Goal: Task Accomplishment & Management: Manage account settings

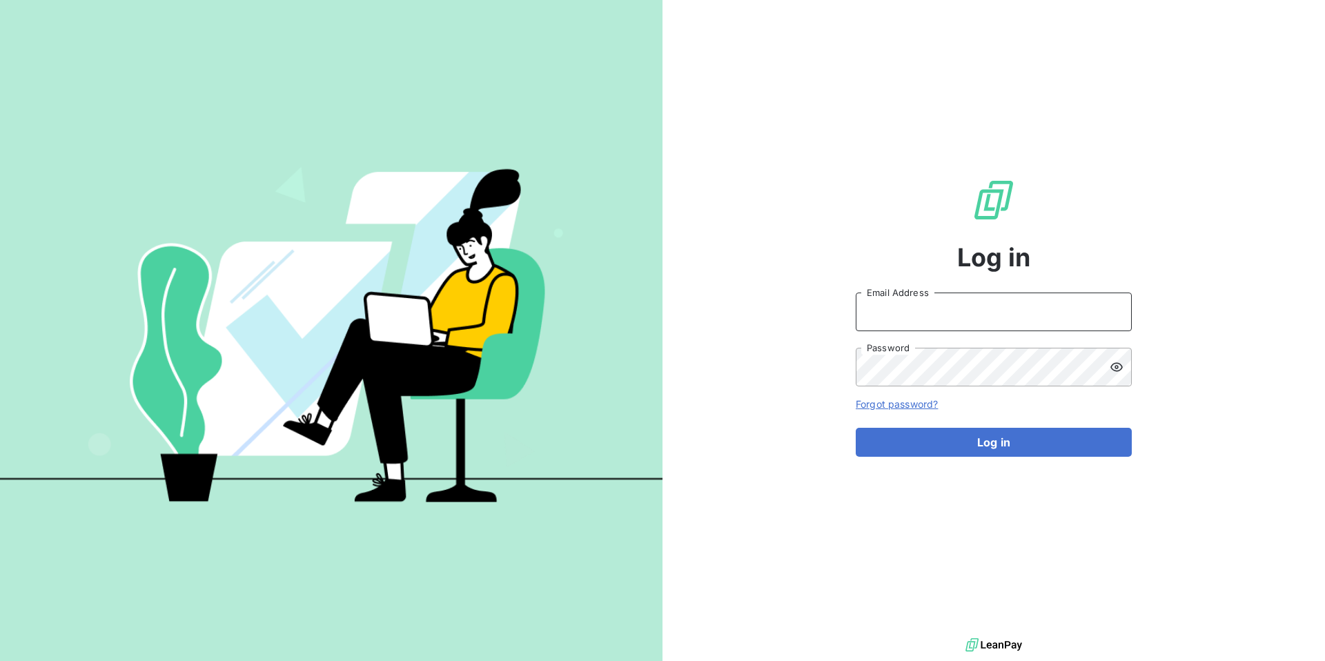
click at [884, 313] on input "Email Address" at bounding box center [994, 312] width 276 height 39
click at [856, 428] on button "Log in" at bounding box center [994, 442] width 276 height 29
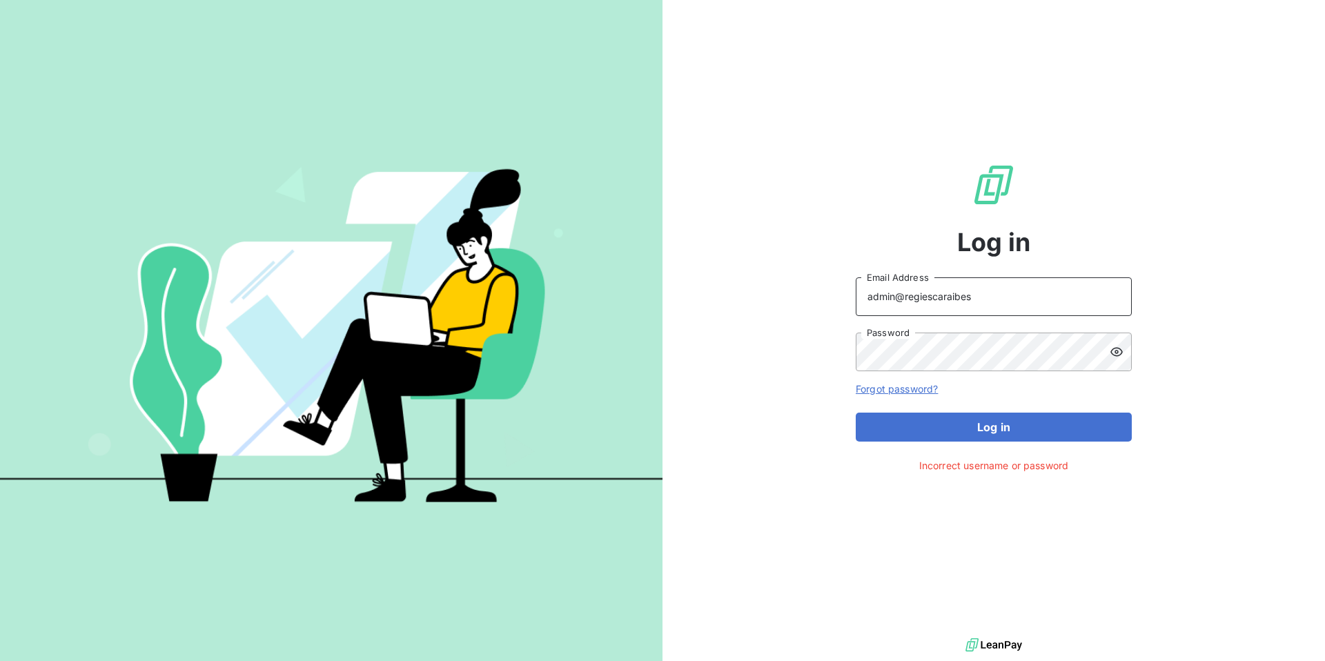
click at [932, 298] on input "admin@regiescaraibes" at bounding box center [994, 296] width 276 height 39
type input "admin@regiecaraibes"
click at [1121, 350] on icon at bounding box center [1117, 351] width 12 height 9
click at [1121, 350] on icon at bounding box center [1117, 352] width 12 height 10
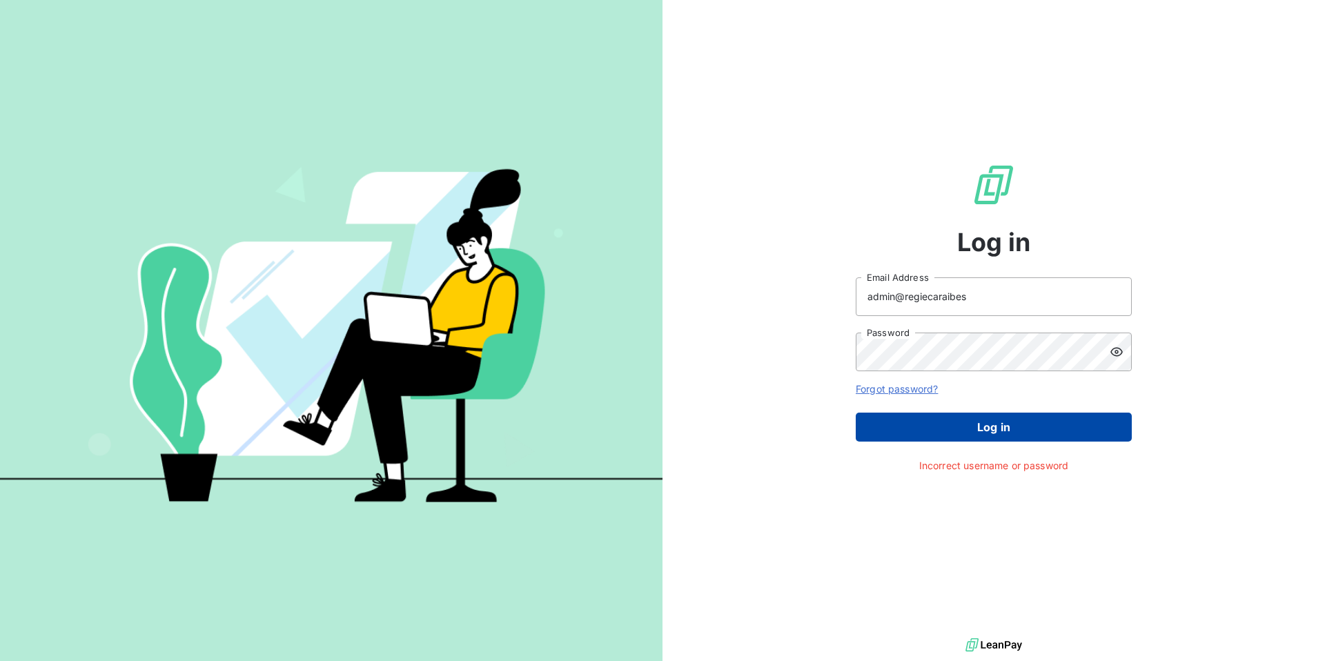
click at [1037, 422] on button "Log in" at bounding box center [994, 427] width 276 height 29
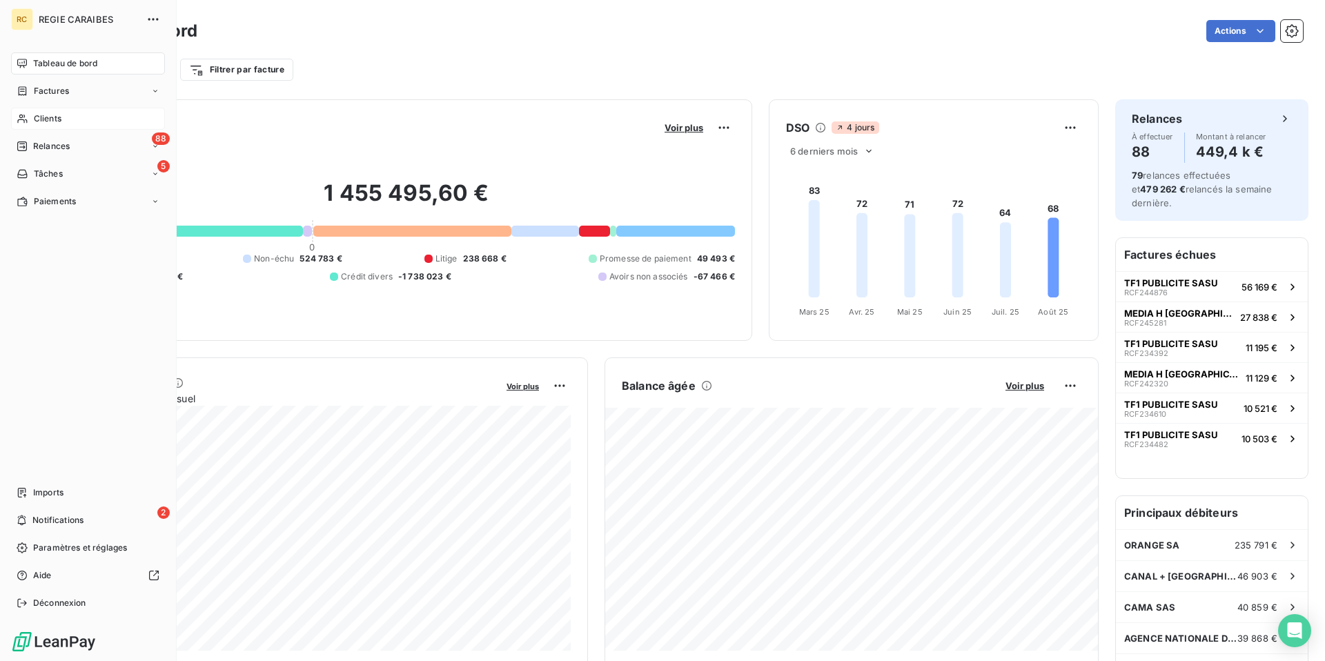
click at [52, 123] on span "Clients" at bounding box center [48, 118] width 28 height 12
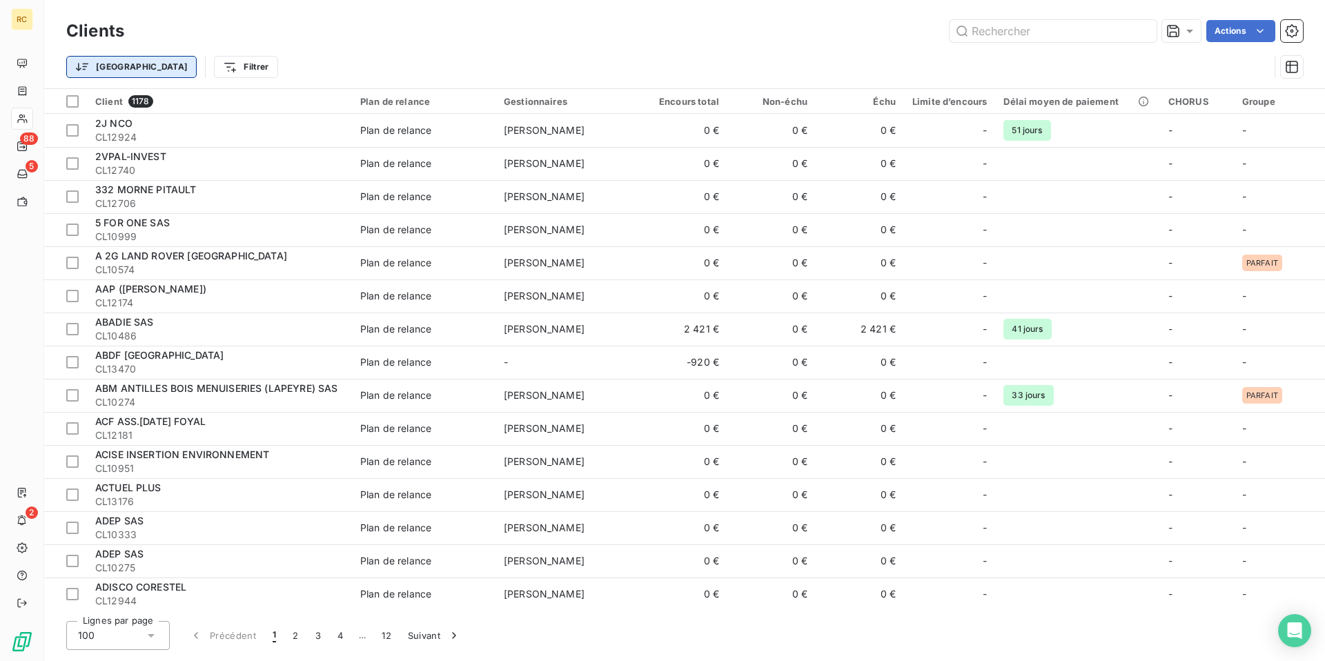
click at [104, 67] on html "RC 88 5 2 Clients Actions Trier Filtrer Client 1178 Plan de relance Gestionnair…" at bounding box center [662, 330] width 1325 height 661
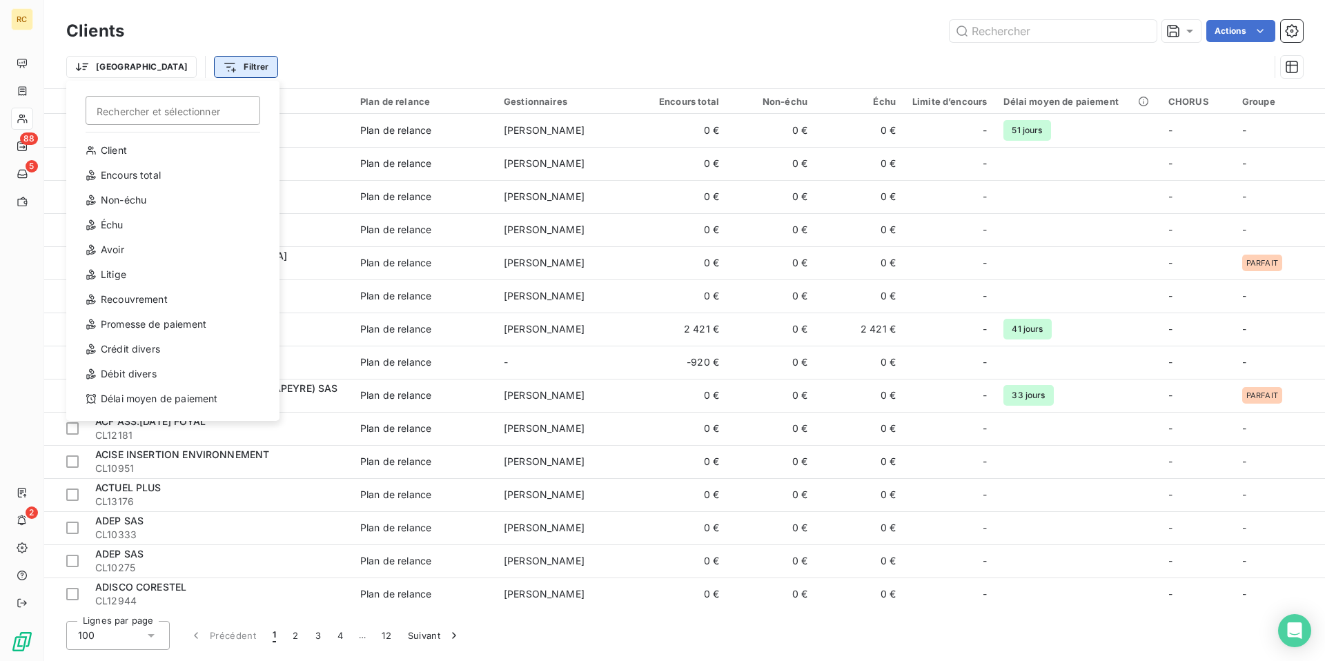
click at [172, 69] on html "RC 88 5 2 Clients Actions Trier Rechercher et sélectionner Client Encours total…" at bounding box center [662, 330] width 1325 height 661
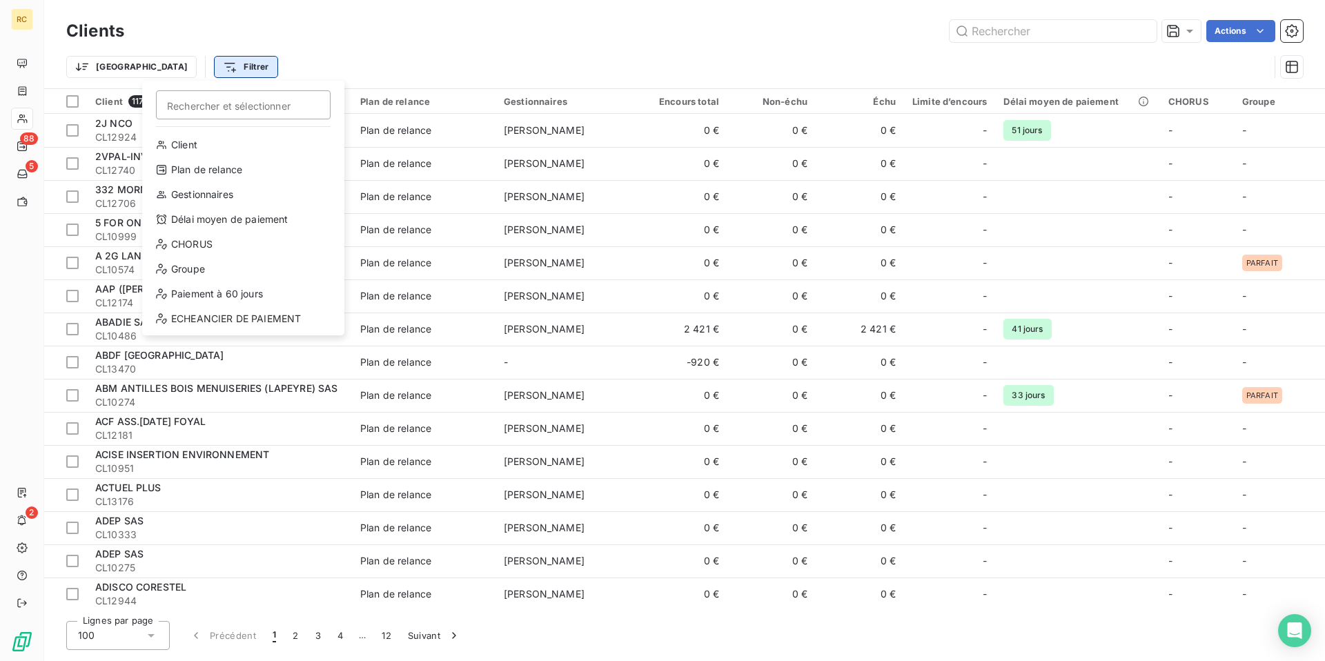
click at [172, 69] on html "RC 88 5 2 Clients Actions Trier Filtrer Rechercher et sélectionner Client Plan …" at bounding box center [662, 330] width 1325 height 661
click at [213, 136] on div "Client" at bounding box center [243, 145] width 191 height 22
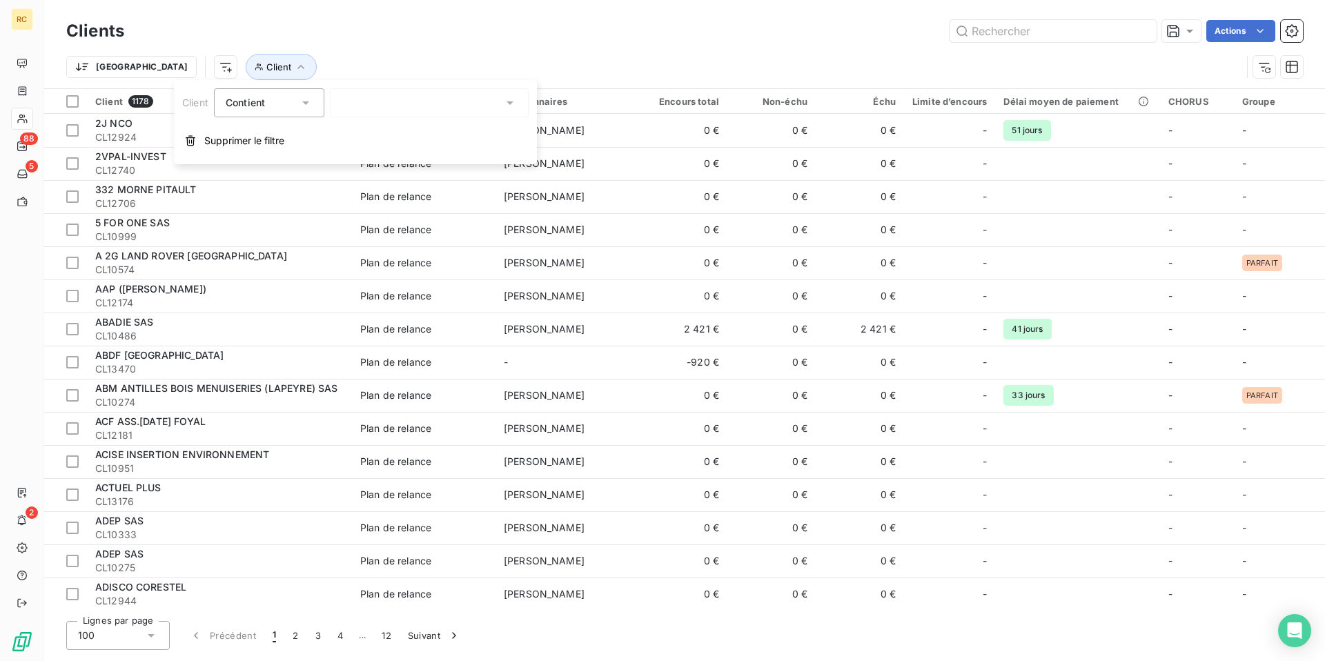
click at [389, 105] on div at bounding box center [429, 102] width 199 height 29
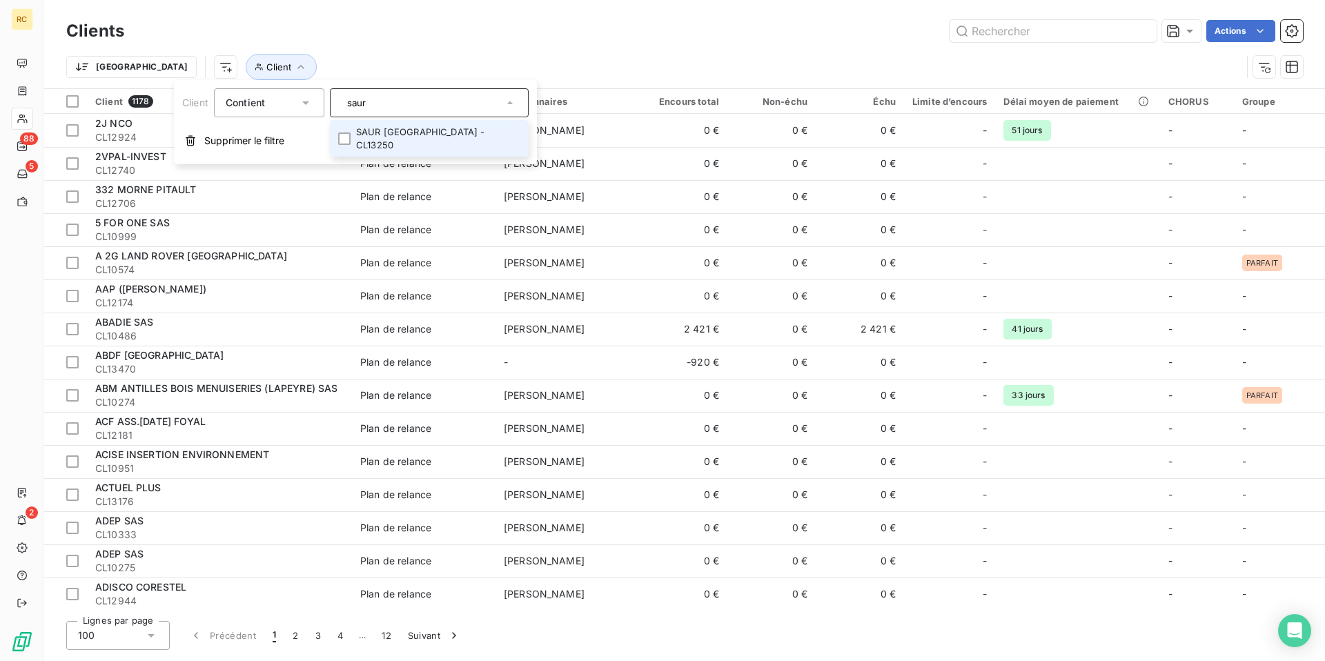
type input "saur"
click at [395, 132] on li "SAUR [GEOGRAPHIC_DATA] - CL13250" at bounding box center [429, 138] width 199 height 37
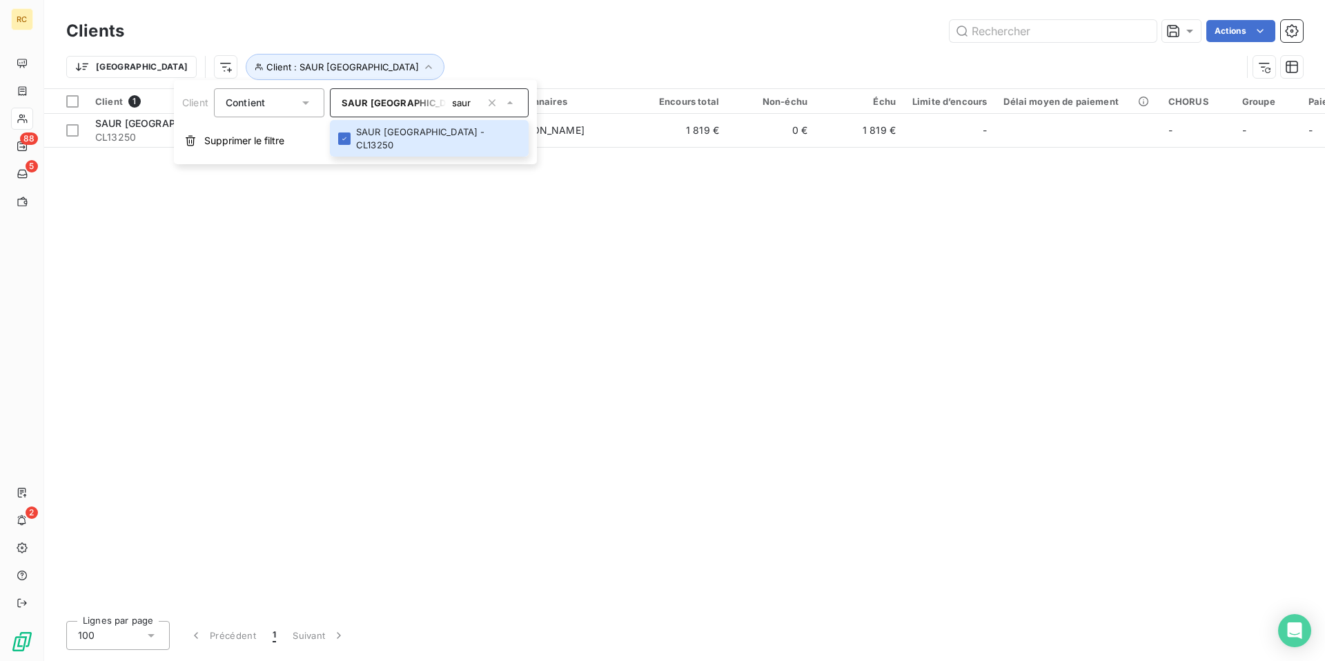
click at [565, 48] on div "Trier Client : SAUR [GEOGRAPHIC_DATA]" at bounding box center [684, 67] width 1237 height 43
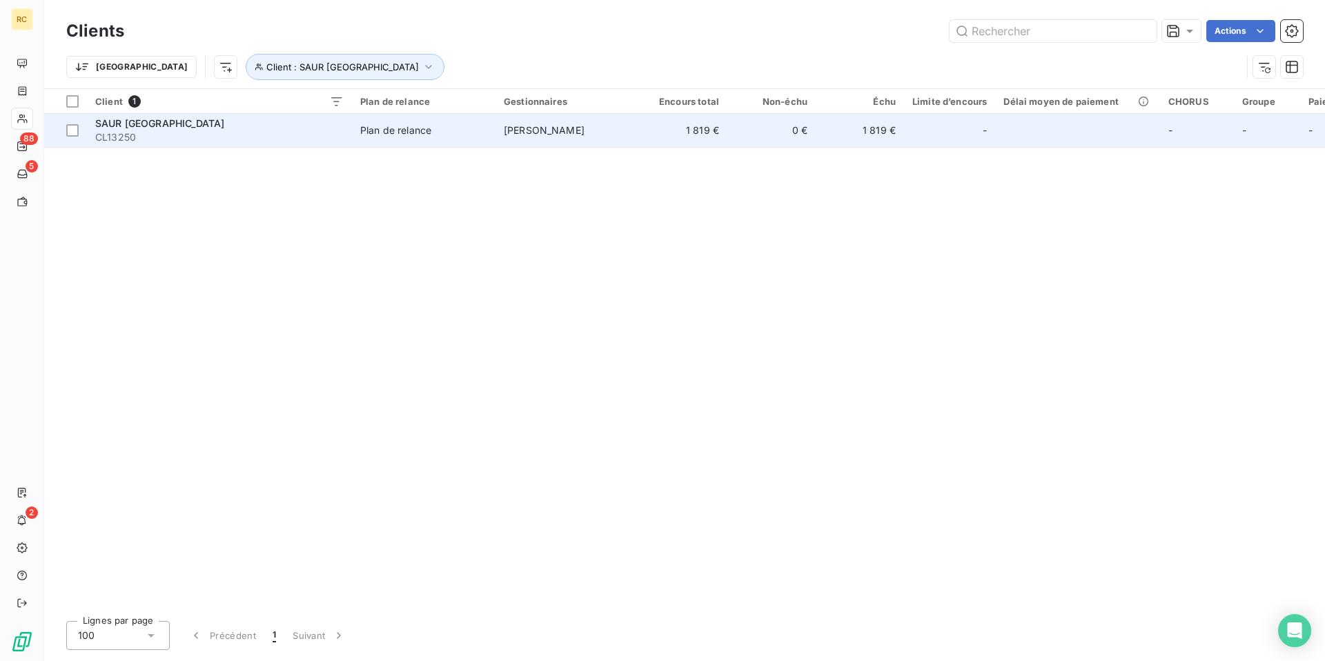
click at [551, 131] on span "[PERSON_NAME]" at bounding box center [544, 130] width 81 height 12
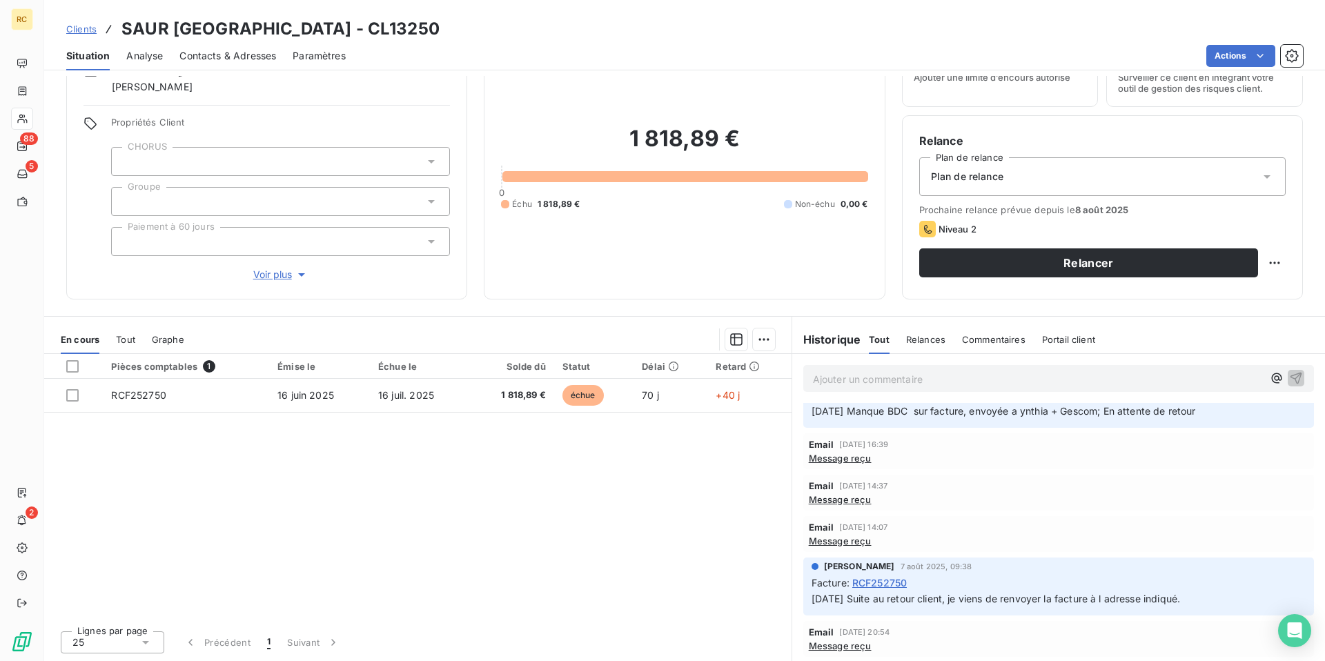
scroll to position [99, 0]
click at [856, 458] on span "Message reçu" at bounding box center [840, 458] width 63 height 11
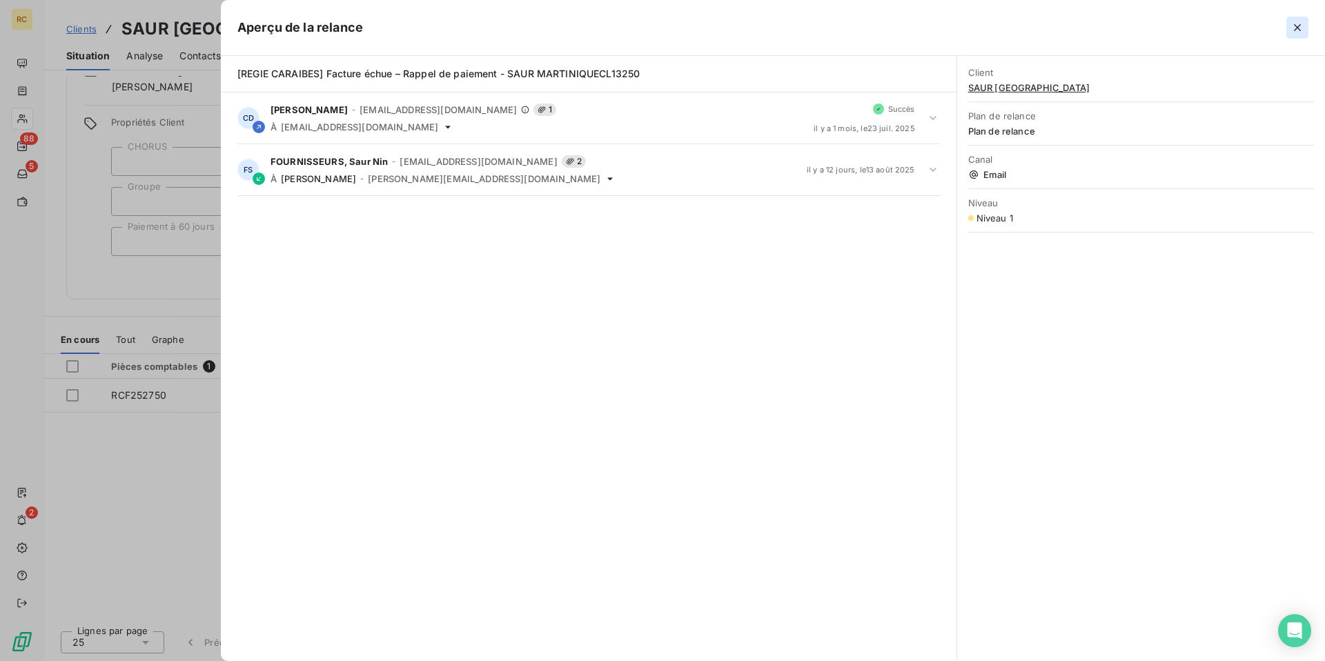
click at [1295, 28] on icon "button" at bounding box center [1298, 28] width 14 height 14
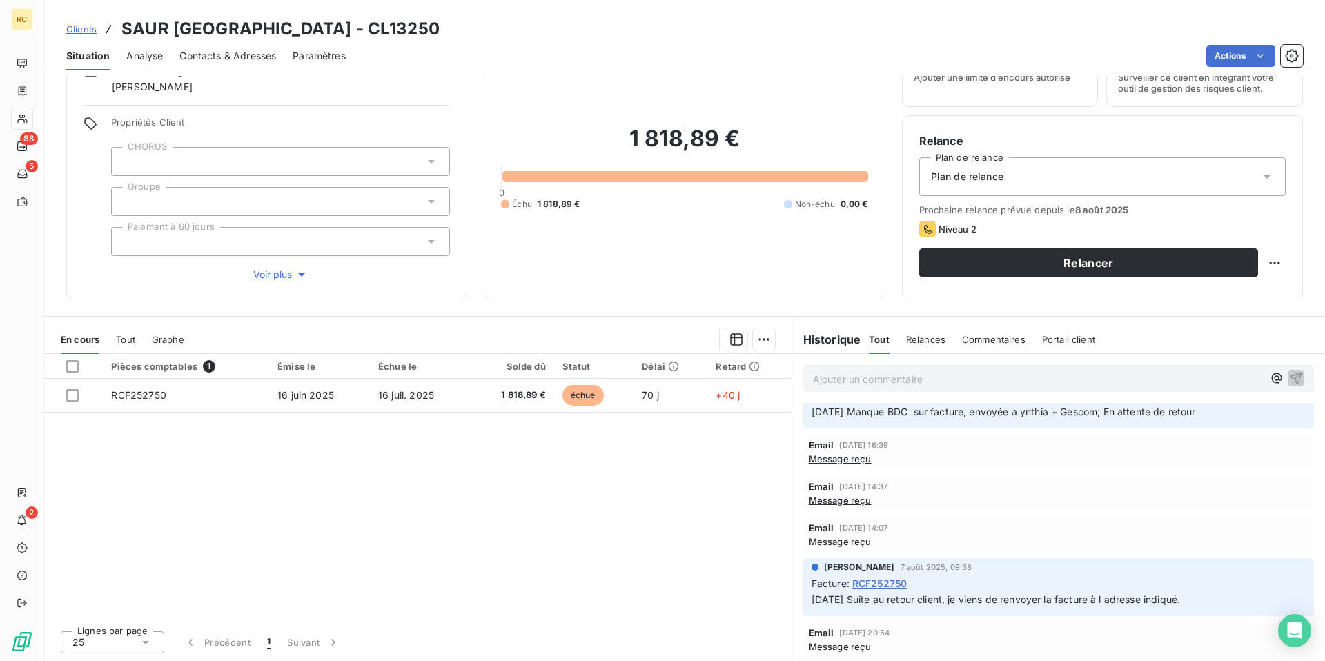
click at [843, 502] on span "Message reçu" at bounding box center [840, 500] width 63 height 11
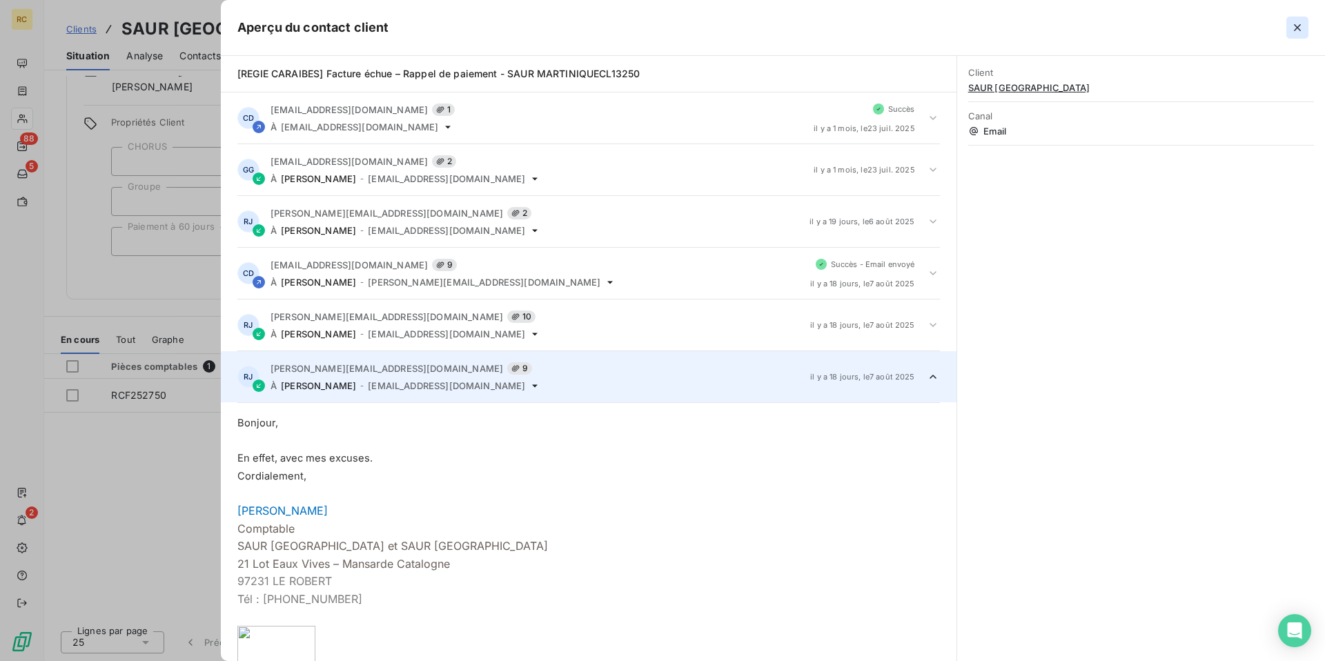
click at [1297, 23] on icon "button" at bounding box center [1298, 28] width 14 height 14
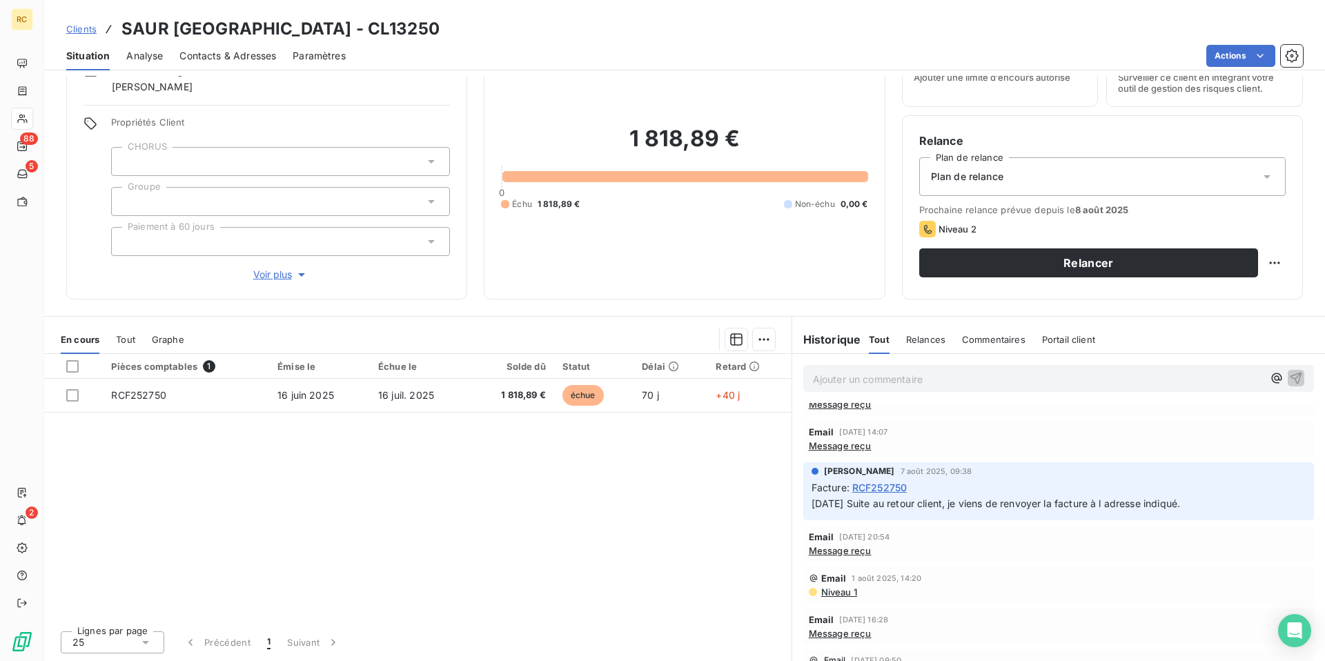
scroll to position [186, 0]
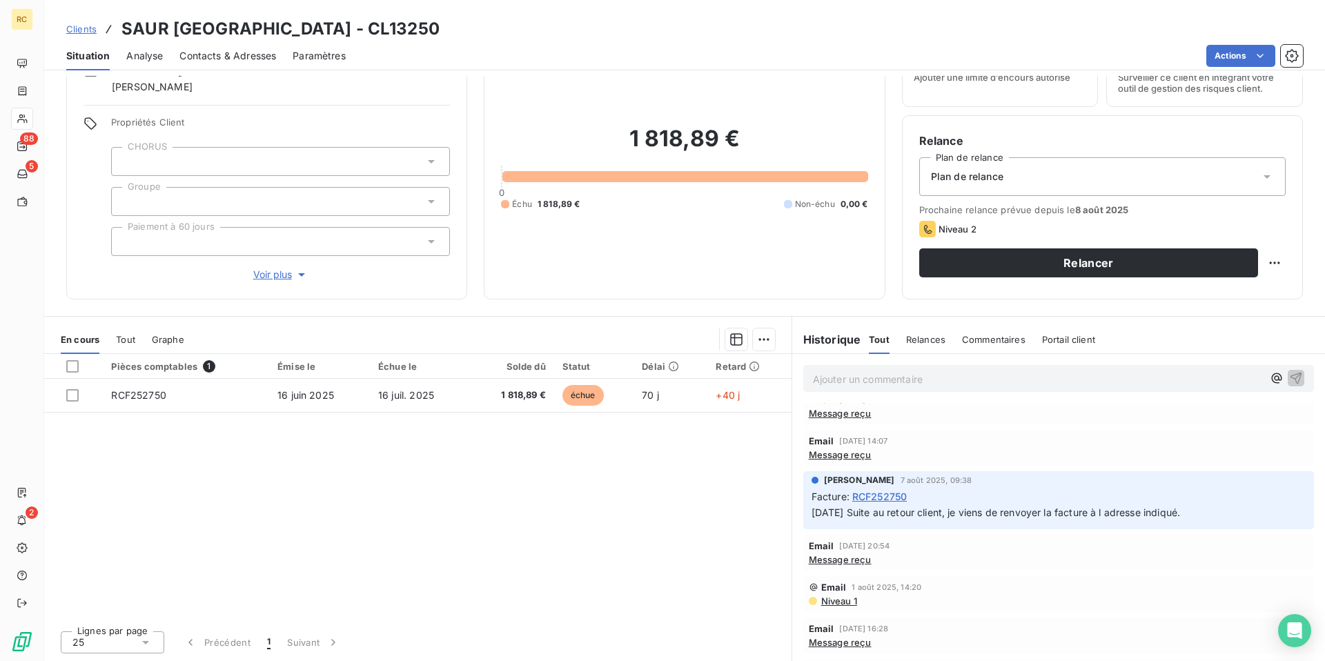
click at [855, 455] on span "Message reçu" at bounding box center [840, 454] width 63 height 11
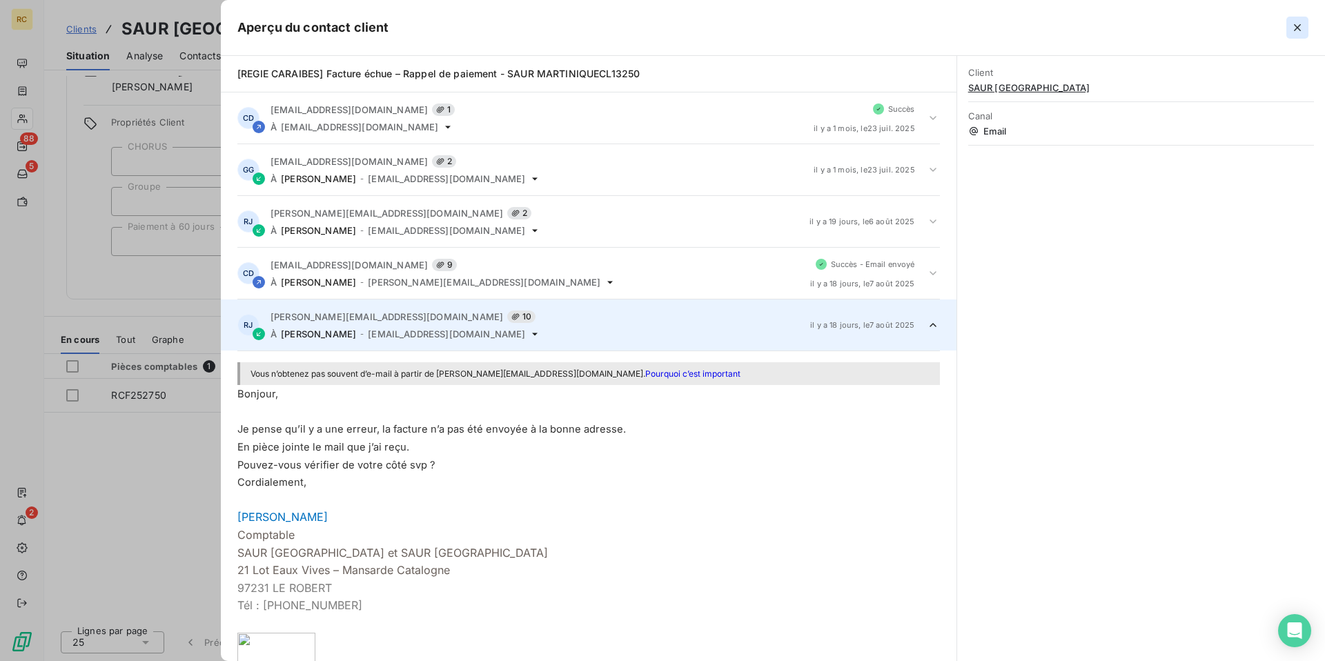
click at [1302, 25] on icon "button" at bounding box center [1298, 28] width 14 height 14
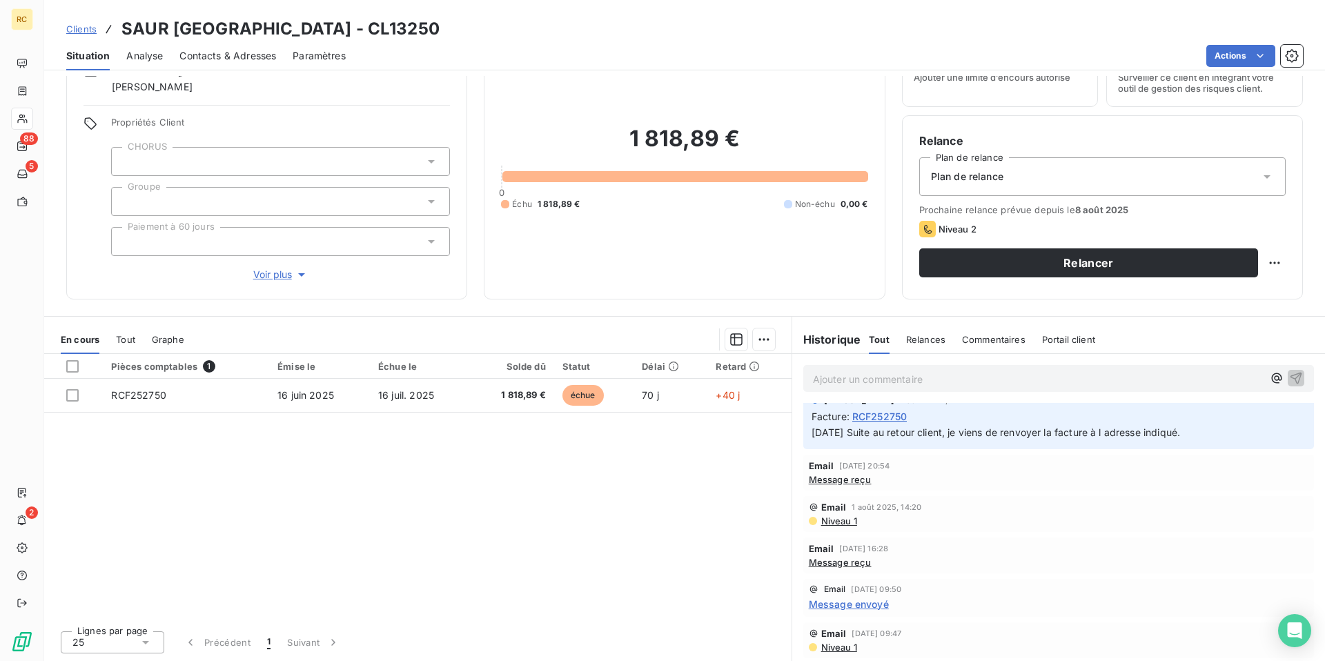
scroll to position [265, 0]
click at [841, 522] on span "Niveau 1" at bounding box center [838, 521] width 37 height 11
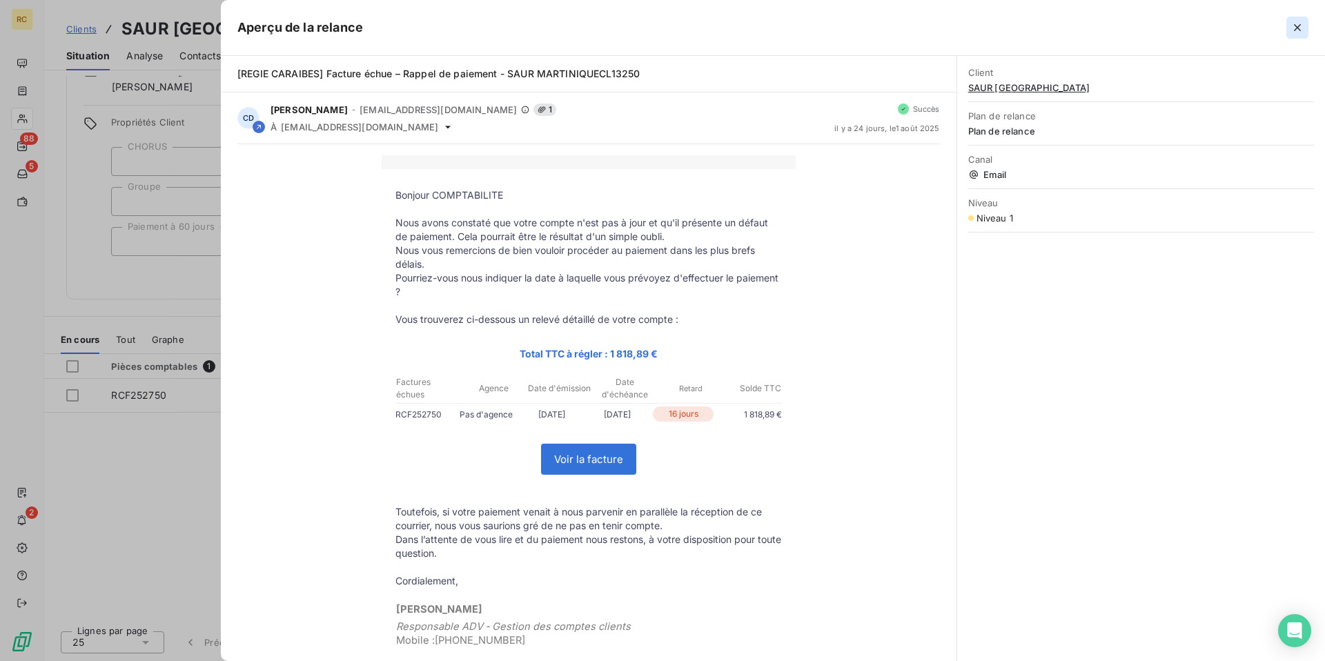
click at [1295, 28] on icon "button" at bounding box center [1298, 28] width 14 height 14
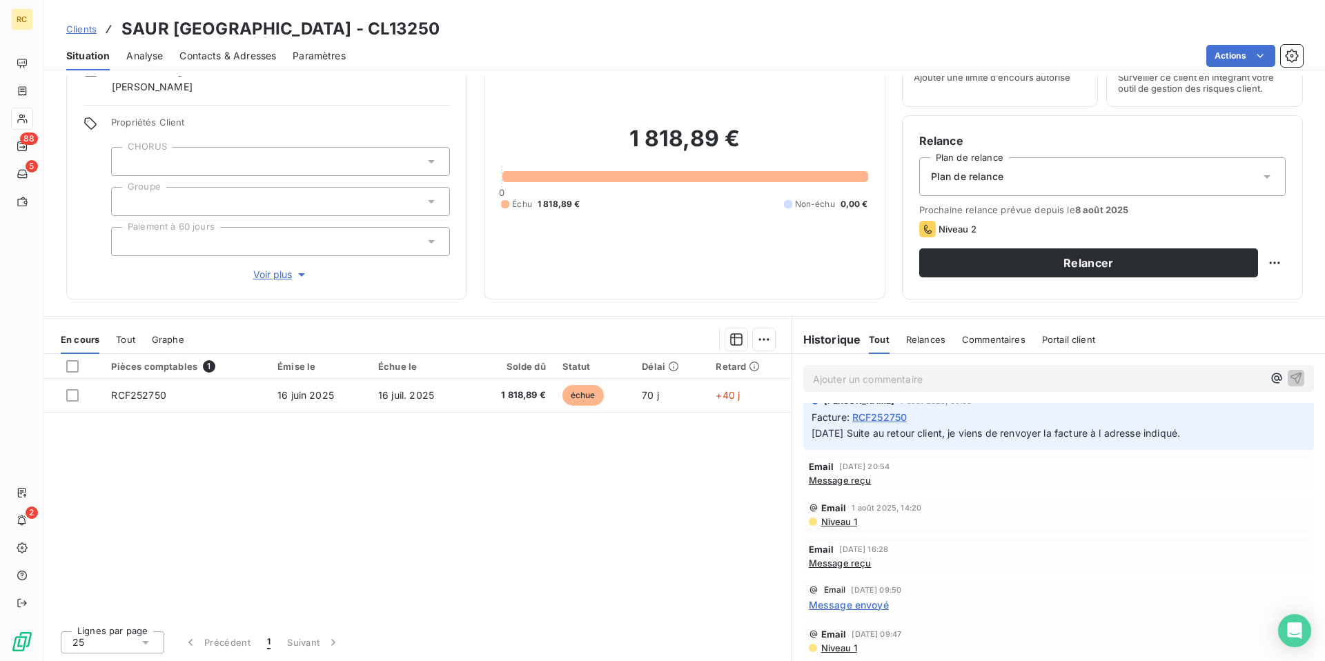
scroll to position [266, 0]
click at [834, 605] on span "Message envoyé" at bounding box center [849, 604] width 80 height 14
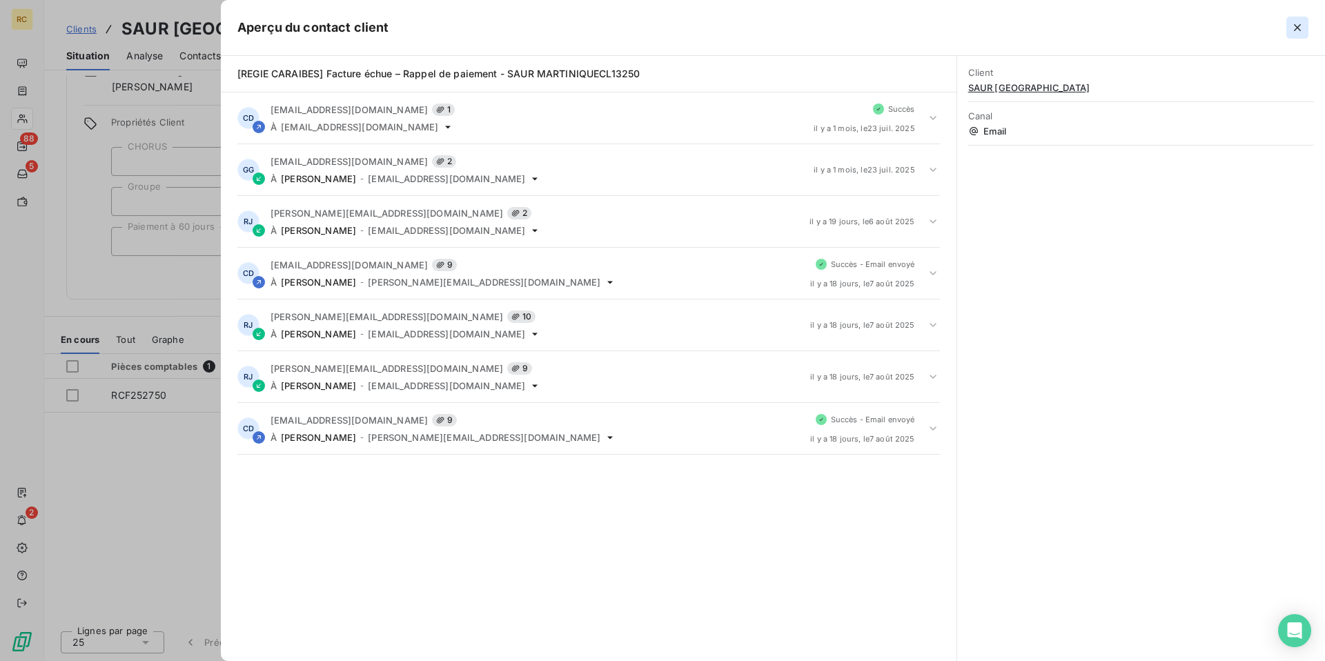
click at [1295, 28] on icon "button" at bounding box center [1298, 28] width 14 height 14
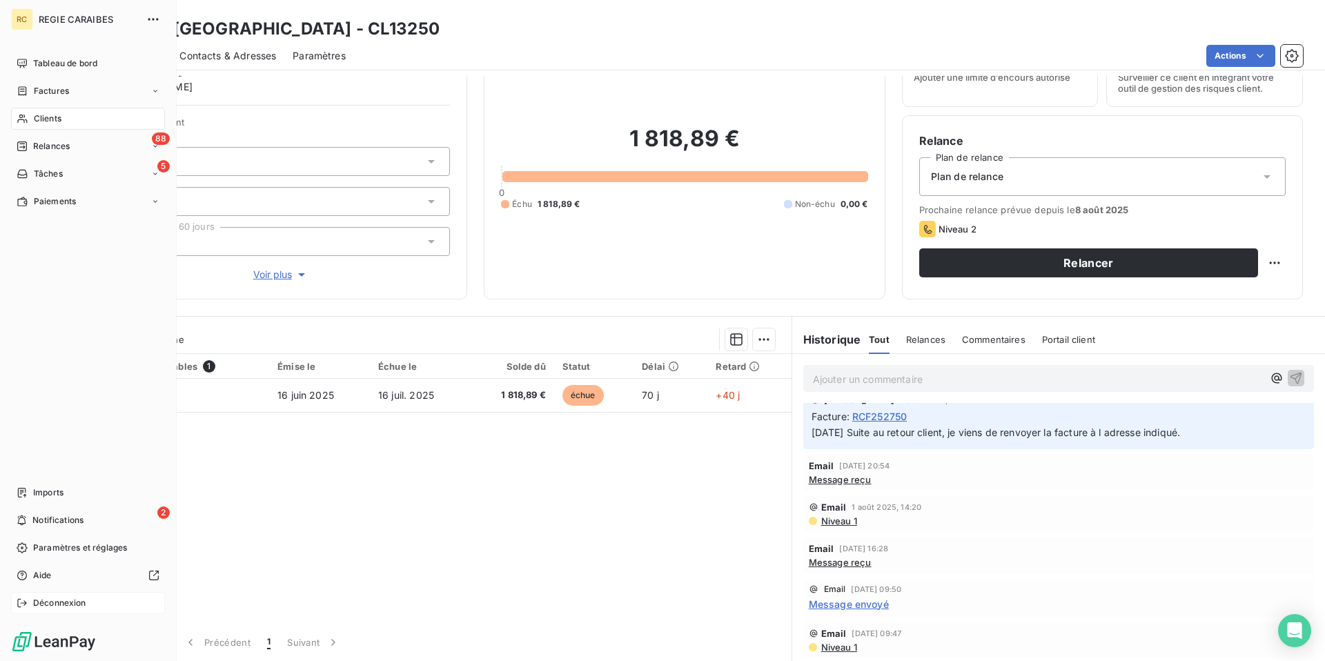
click at [52, 607] on span "Déconnexion" at bounding box center [59, 603] width 53 height 12
